Goal: Transaction & Acquisition: Purchase product/service

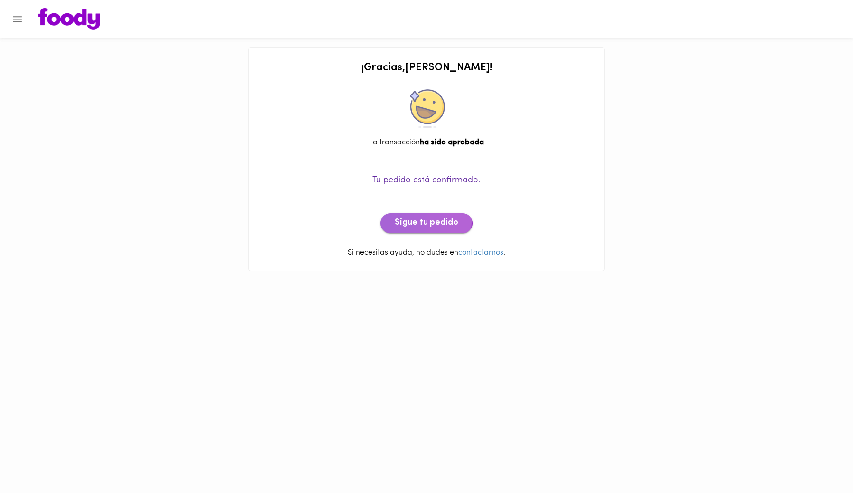
click at [409, 222] on span "Sigue tu pedido" at bounding box center [427, 223] width 64 height 10
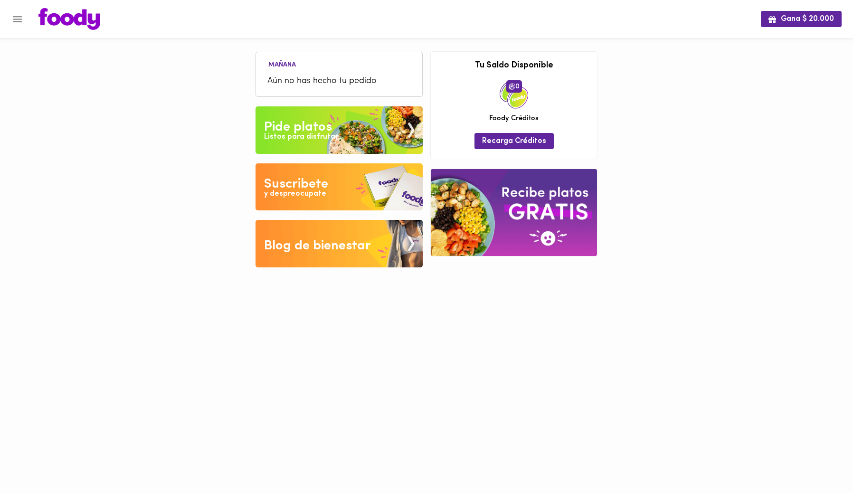
click at [355, 134] on img at bounding box center [339, 130] width 167 height 48
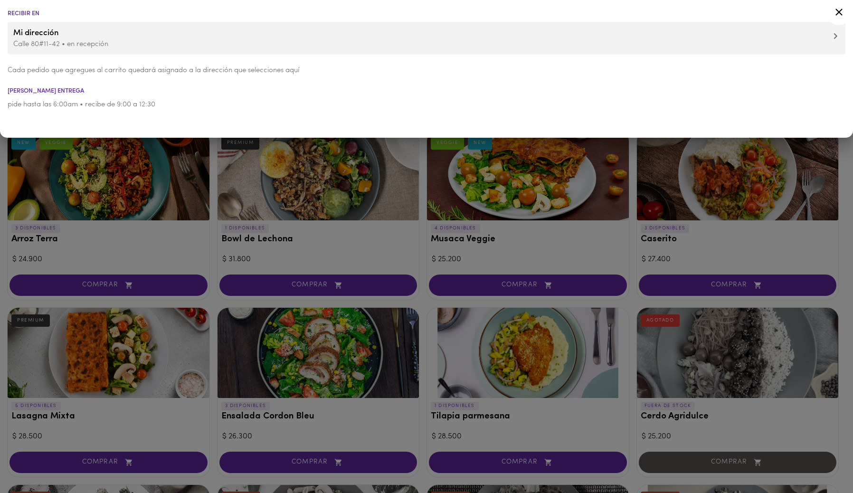
click at [839, 12] on icon at bounding box center [839, 12] width 7 height 7
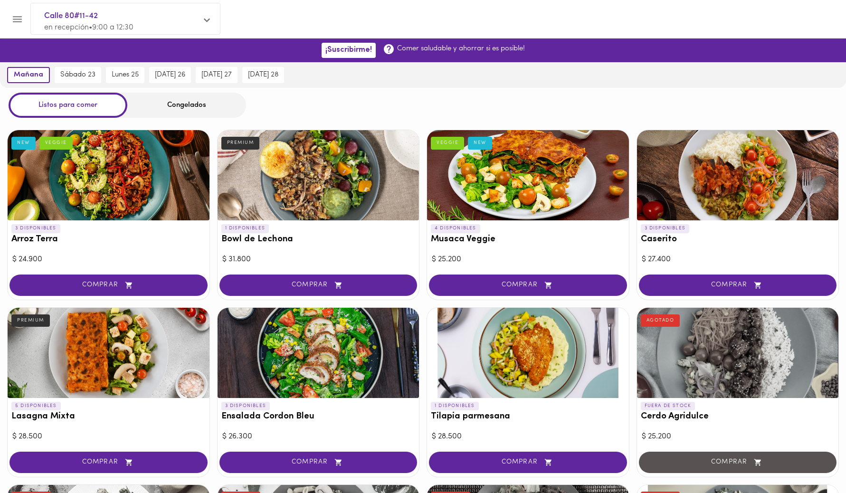
click at [168, 104] on div "Congelados" at bounding box center [186, 105] width 119 height 25
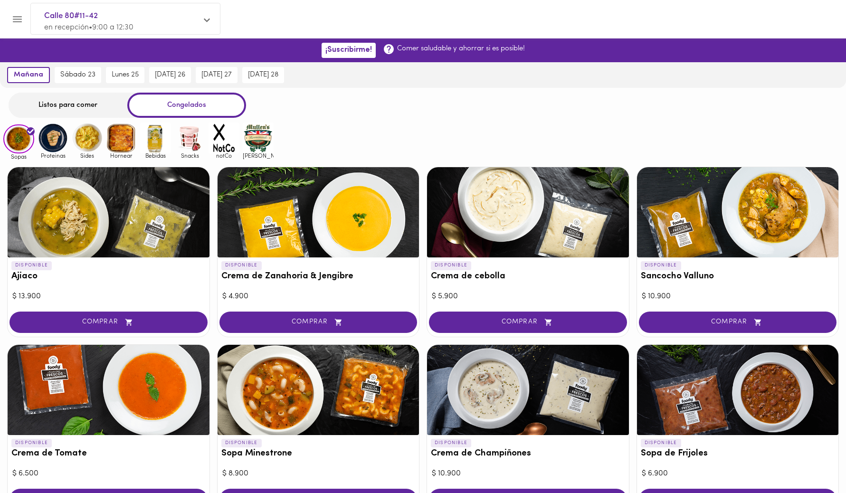
click at [59, 137] on img at bounding box center [53, 138] width 31 height 31
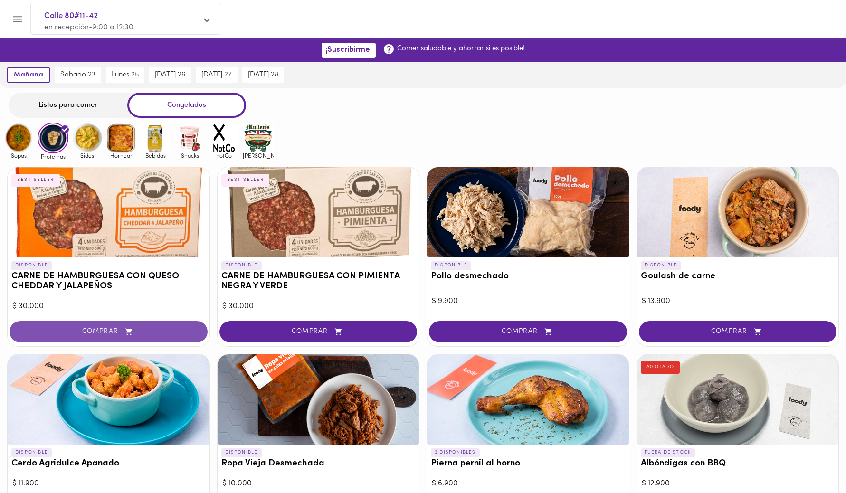
click at [139, 325] on button "COMPRAR" at bounding box center [109, 331] width 198 height 21
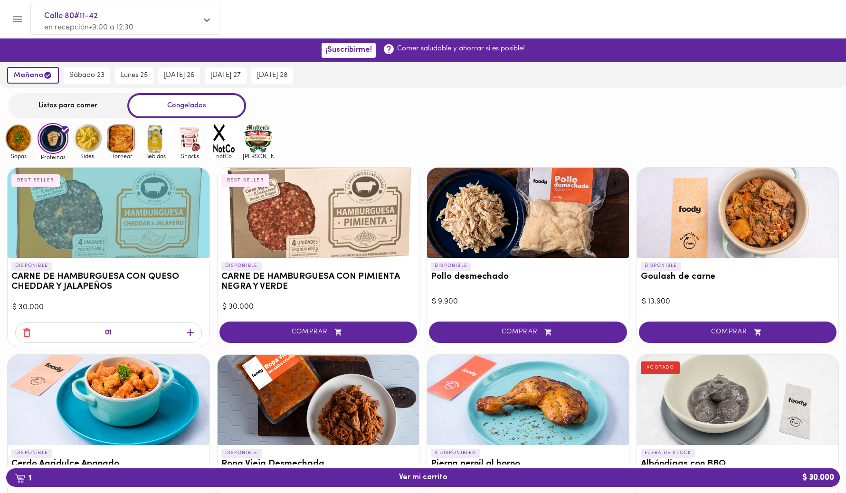
click at [186, 335] on icon "button" at bounding box center [190, 333] width 12 height 12
click at [380, 480] on span "2 Ver mi carrito $ 60.000" at bounding box center [423, 477] width 819 height 9
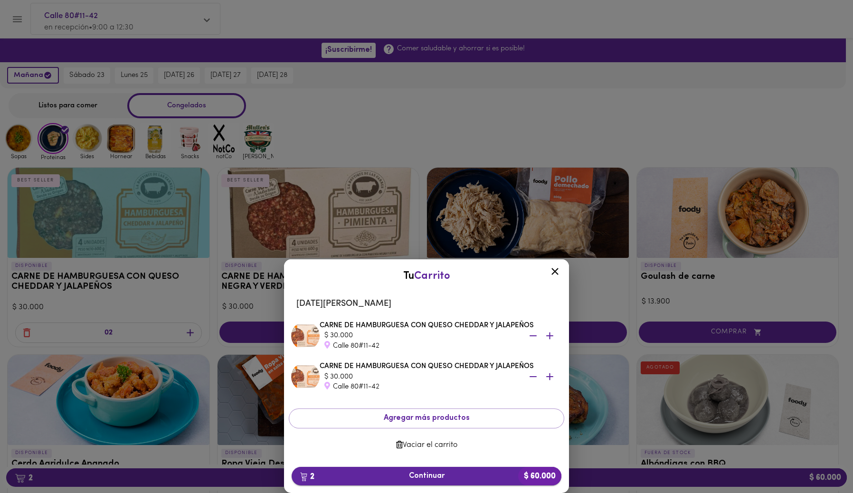
click at [445, 473] on span "2 Continuar $ 60.000" at bounding box center [426, 476] width 255 height 9
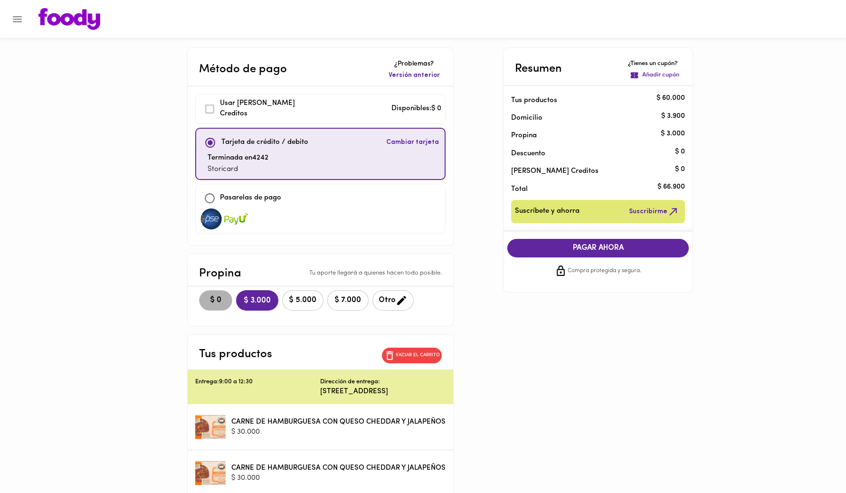
click at [214, 300] on span "$ 0" at bounding box center [215, 300] width 21 height 9
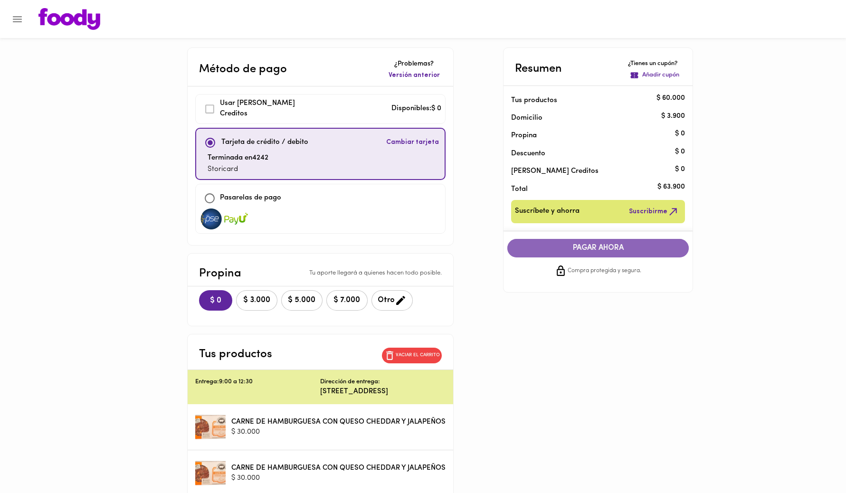
click at [564, 249] on span "PAGAR AHORA" at bounding box center [598, 248] width 163 height 9
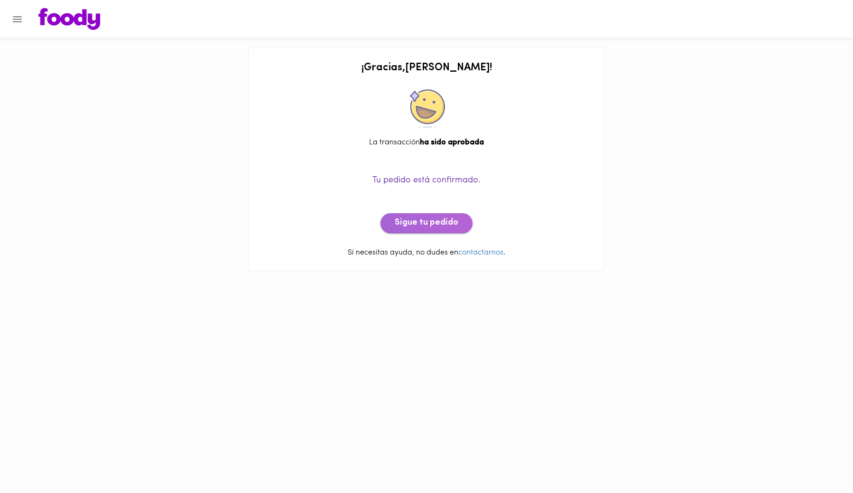
click at [430, 223] on span "Sigue tu pedido" at bounding box center [427, 223] width 64 height 10
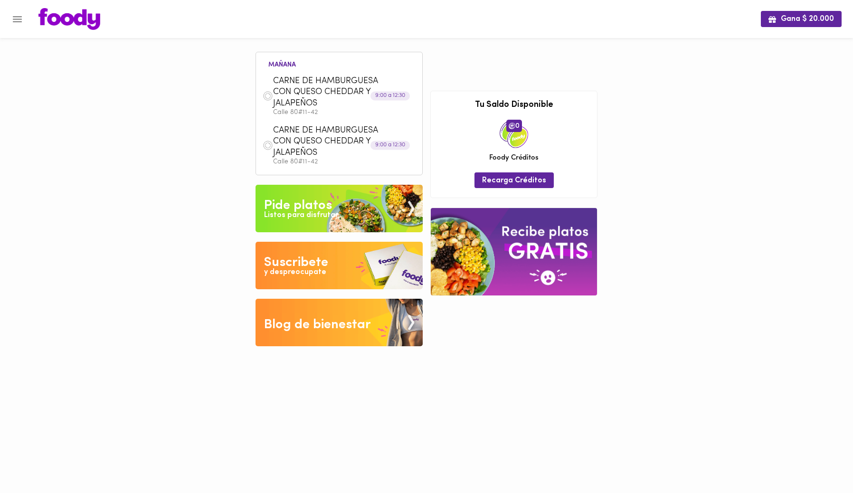
click at [659, 217] on div "Gana $ 20.000 [DATE] CARNE DE HAMBURGUESA CON QUESO CHEDDAR Y JALAPEÑOS [STREET…" at bounding box center [426, 180] width 853 height 361
